Goal: Task Accomplishment & Management: Use online tool/utility

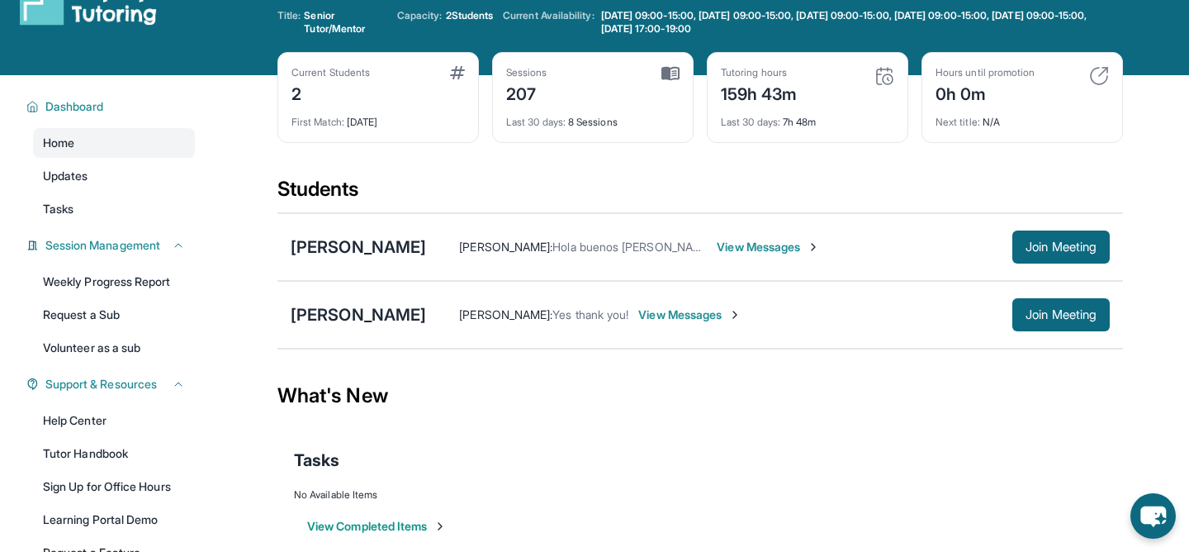
scroll to position [51, 0]
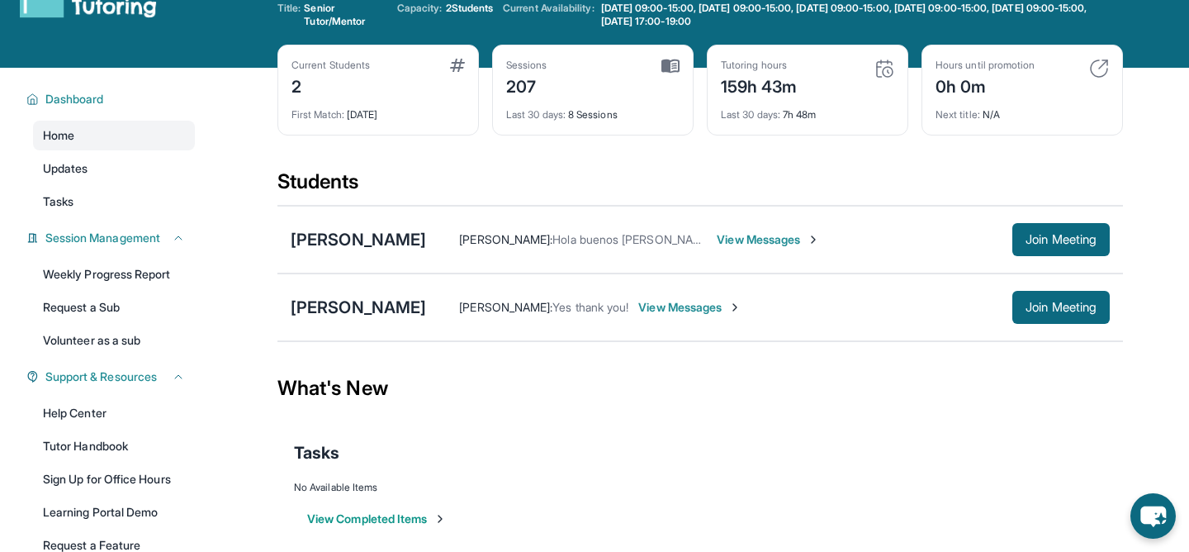
drag, startPoint x: 1068, startPoint y: 305, endPoint x: 893, endPoint y: 336, distance: 177.9
click at [893, 336] on div "Chloe Kim Joy Park : Yes thank you! View Messages Join Meeting" at bounding box center [701, 307] width 846 height 68
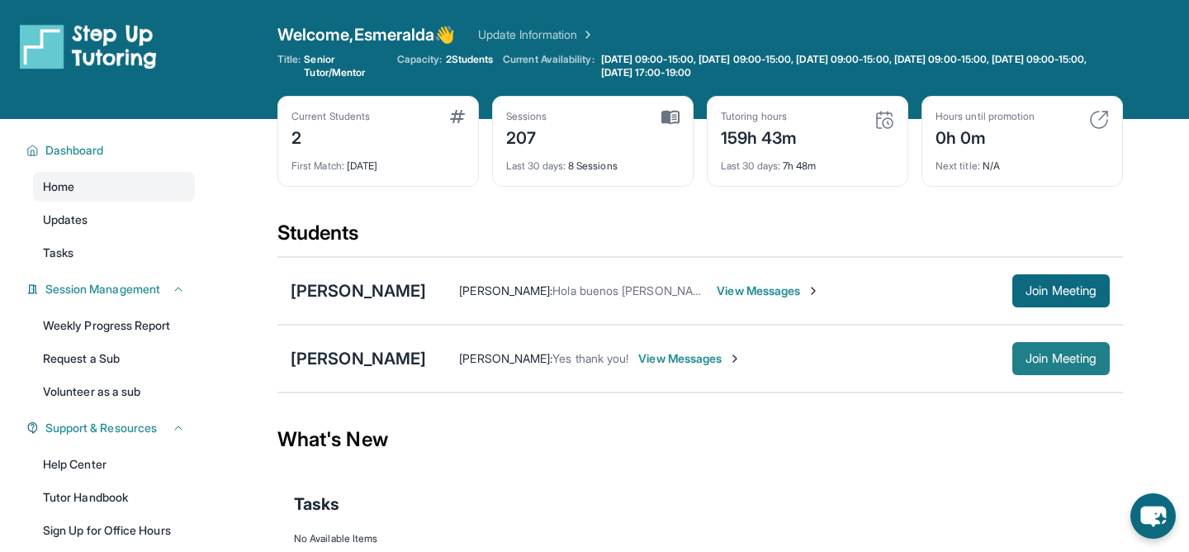
click at [1039, 356] on span "Join Meeting" at bounding box center [1061, 359] width 71 height 10
click at [1028, 363] on span "Join Meeting" at bounding box center [1058, 359] width 71 height 10
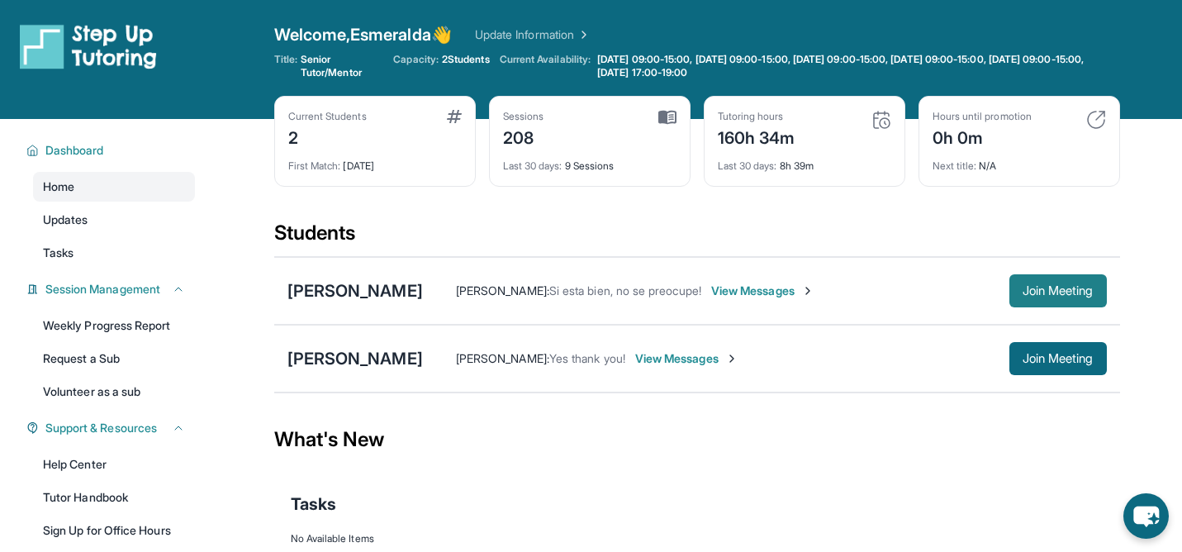
click at [1044, 301] on button "Join Meeting" at bounding box center [1057, 290] width 97 height 33
